Goal: Transaction & Acquisition: Book appointment/travel/reservation

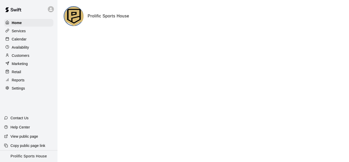
click at [50, 9] on icon at bounding box center [50, 9] width 3 height 3
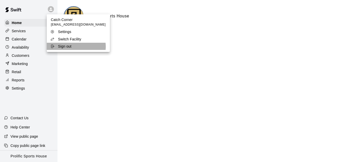
click at [75, 47] on div "Sign out" at bounding box center [66, 46] width 33 height 5
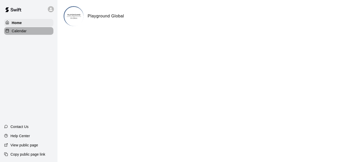
click at [27, 32] on div "Calendar" at bounding box center [28, 31] width 49 height 8
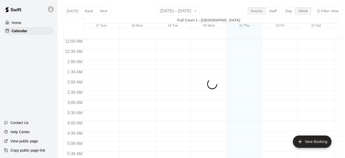
scroll to position [342, 0]
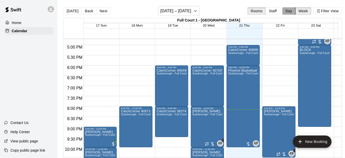
click at [292, 12] on button "Day" at bounding box center [288, 11] width 13 height 8
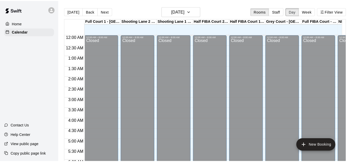
scroll to position [361, 0]
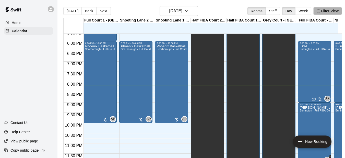
click at [330, 12] on button "Filter View" at bounding box center [328, 11] width 29 height 8
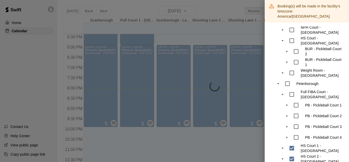
scroll to position [255, 0]
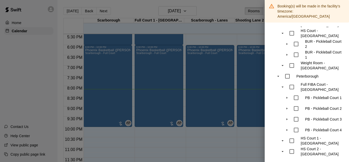
click at [223, 13] on div at bounding box center [174, 81] width 349 height 162
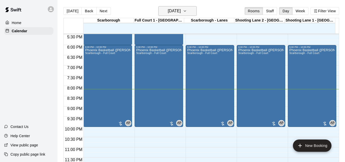
click at [177, 10] on h6 "Thursday Aug 21" at bounding box center [174, 10] width 13 height 7
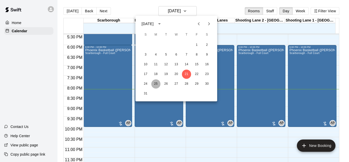
click at [156, 82] on button "25" at bounding box center [155, 83] width 9 height 9
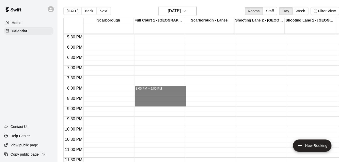
drag, startPoint x: 158, startPoint y: 89, endPoint x: 161, endPoint y: 105, distance: 16.1
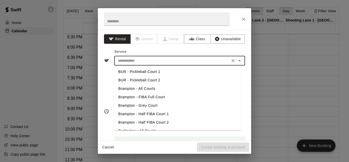
click at [140, 59] on input "text" at bounding box center [172, 61] width 113 height 6
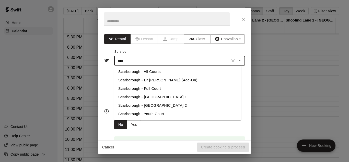
click at [143, 87] on li "Scarborough - Full Court" at bounding box center [177, 88] width 127 height 8
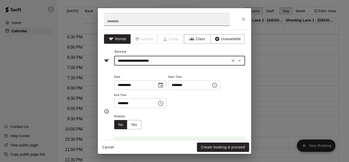
type input "**********"
click at [133, 19] on input "text" at bounding box center [167, 19] width 126 height 14
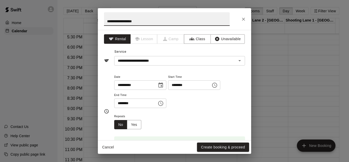
paste input "**********"
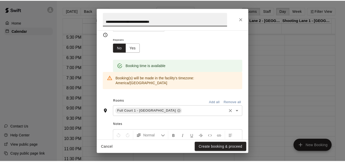
scroll to position [102, 0]
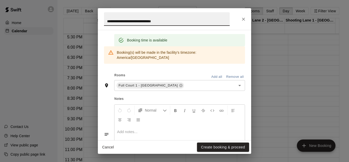
type input "**********"
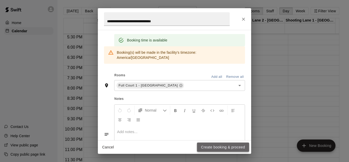
click at [211, 147] on button "Create booking & proceed" at bounding box center [223, 146] width 52 height 9
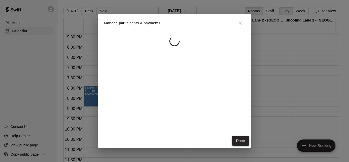
click at [238, 142] on button "Done" at bounding box center [240, 140] width 17 height 9
